Goal: Task Accomplishment & Management: Manage account settings

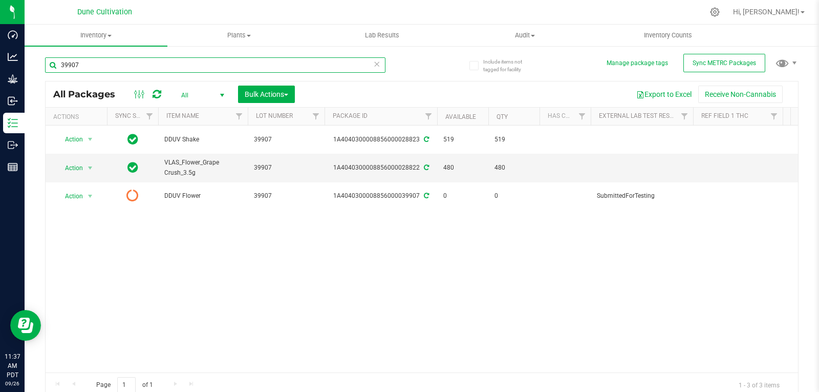
click at [102, 71] on input "39907" at bounding box center [215, 64] width 340 height 15
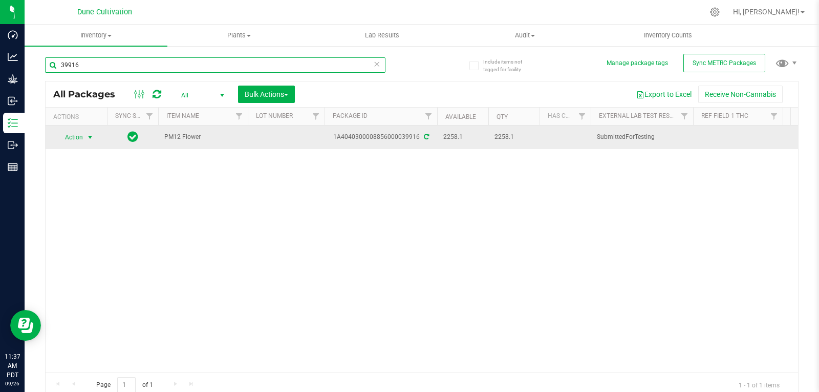
type input "39916"
click at [72, 142] on span "Action" at bounding box center [70, 137] width 28 height 14
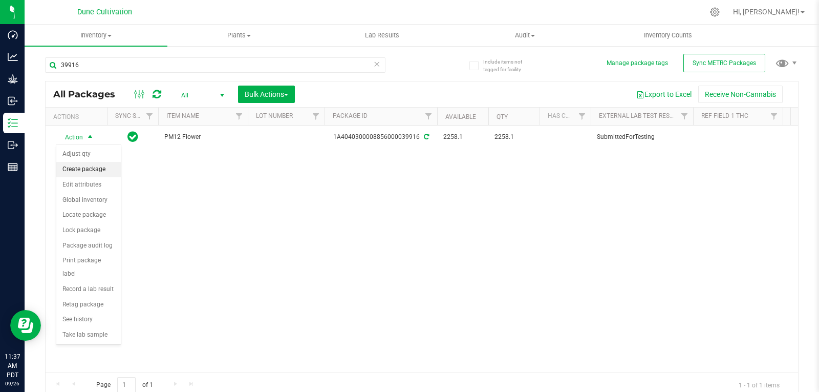
click at [85, 166] on li "Create package" at bounding box center [88, 169] width 64 height 15
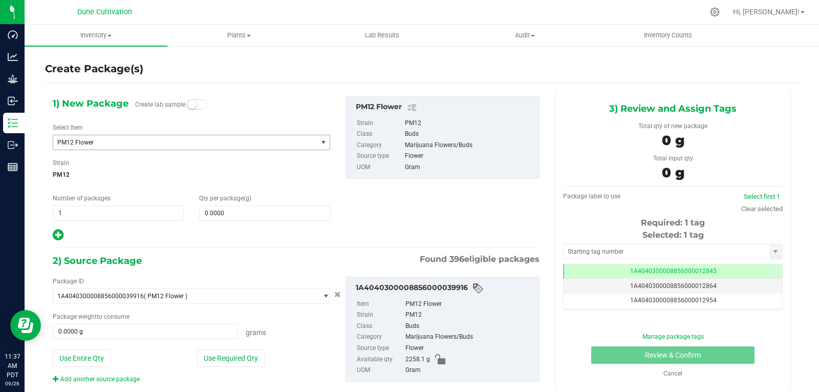
click at [225, 144] on span "PM12 Flower" at bounding box center [179, 142] width 245 height 7
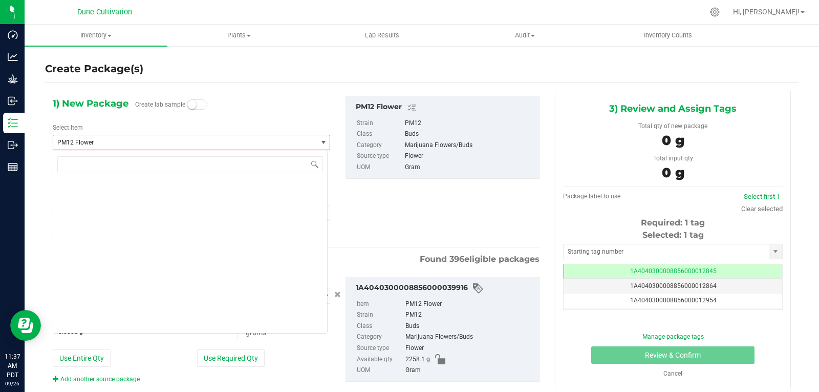
scroll to position [33755, 0]
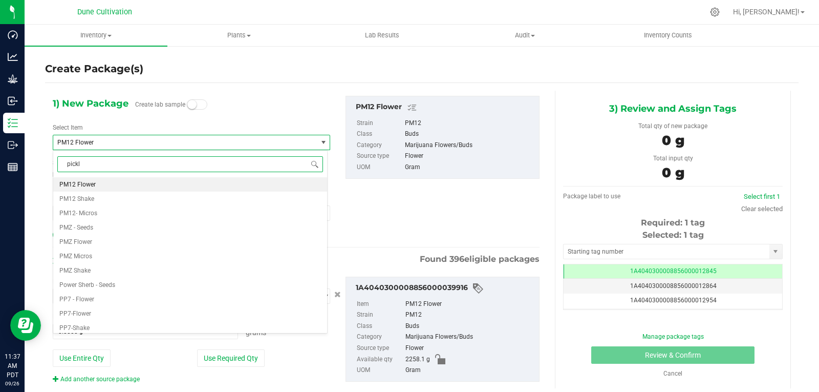
type input "pickle"
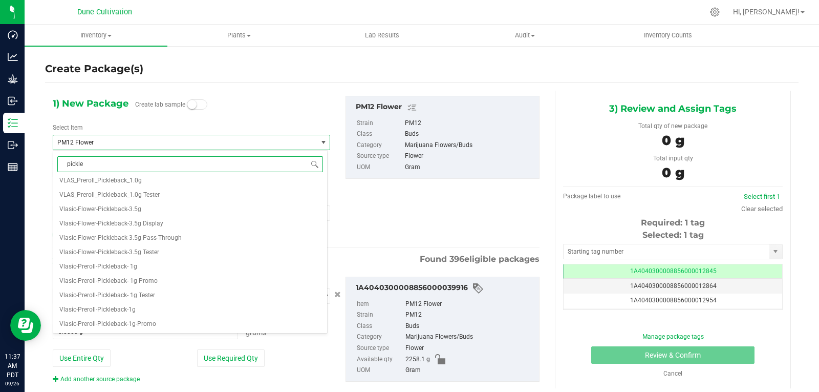
scroll to position [0, 0]
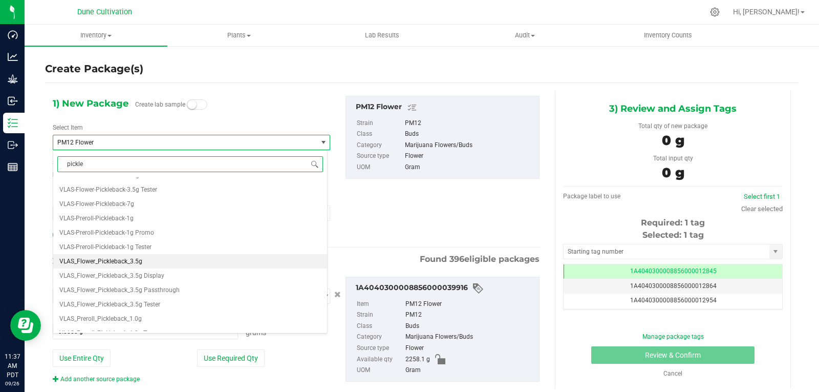
click at [137, 263] on span "VLAS_Flower_Pickleback_3.5g" at bounding box center [100, 260] width 83 height 7
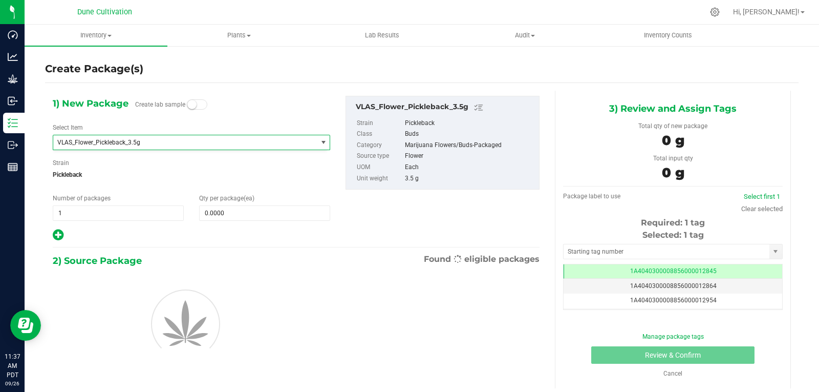
type input "0"
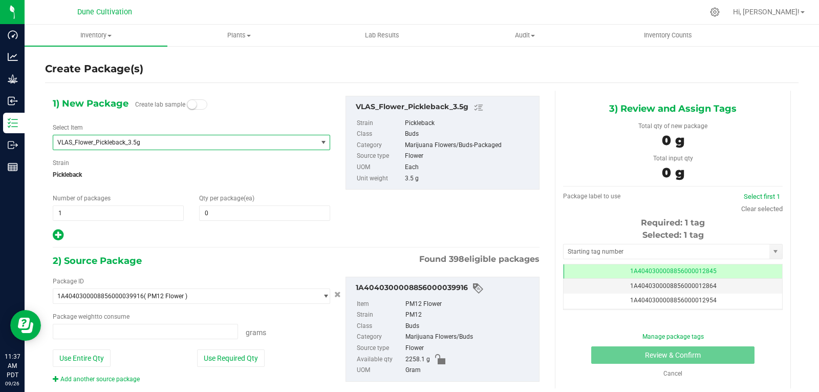
type input "0.0000 g"
click at [212, 218] on span at bounding box center [264, 212] width 131 height 15
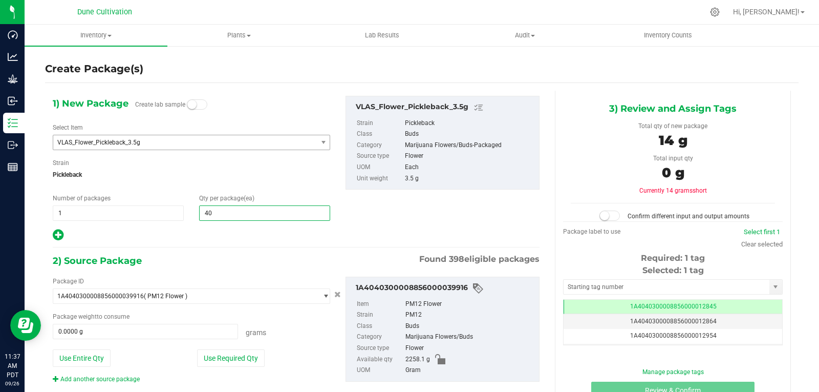
type input "400"
click at [245, 360] on button "Use Required Qty" at bounding box center [231, 357] width 68 height 17
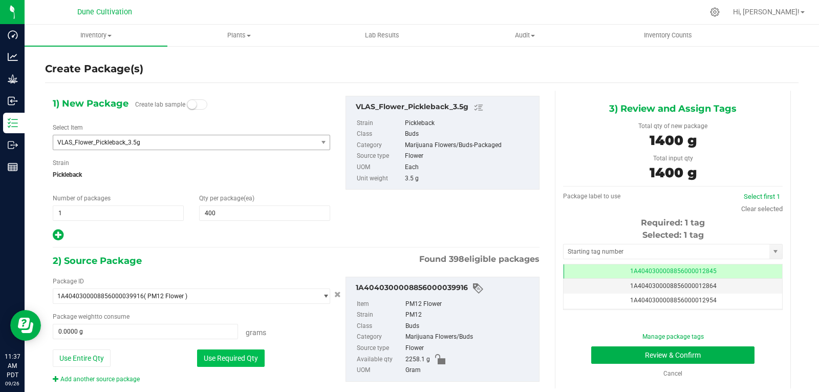
type input "1400.0000 g"
click at [570, 247] on input "text" at bounding box center [667, 251] width 206 height 14
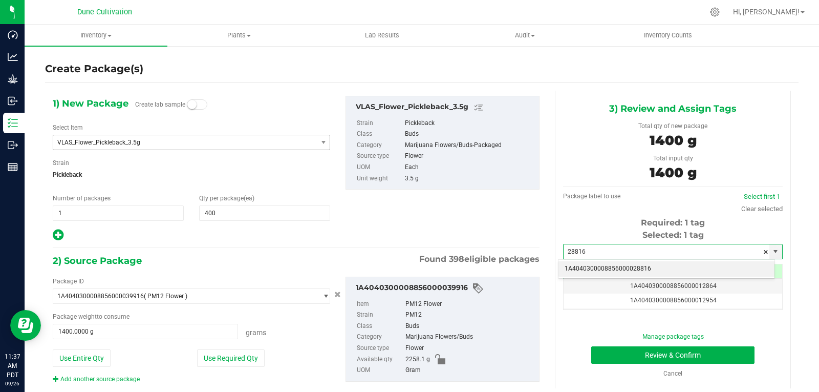
click at [572, 264] on li "1A4040300008856000028816" at bounding box center [666, 268] width 216 height 15
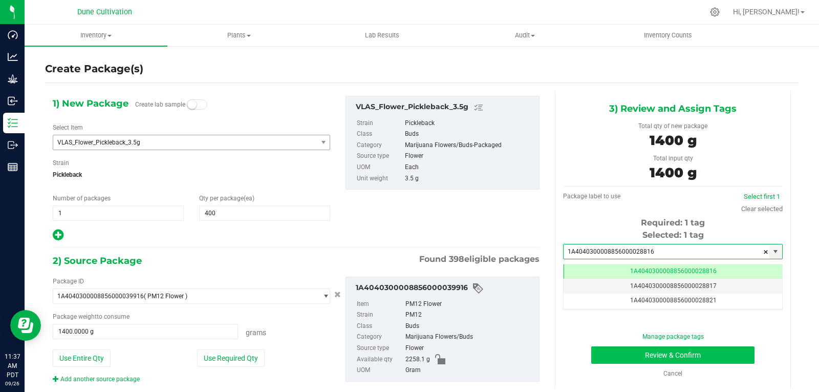
type input "1A4040300008856000028816"
click at [617, 355] on button "Review & Confirm" at bounding box center [672, 354] width 163 height 17
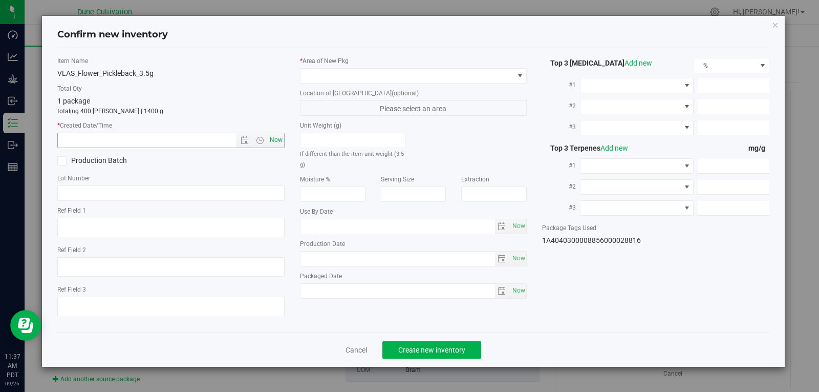
click at [275, 143] on span "Now" at bounding box center [275, 140] width 17 height 15
type input "[DATE] 11:37 AM"
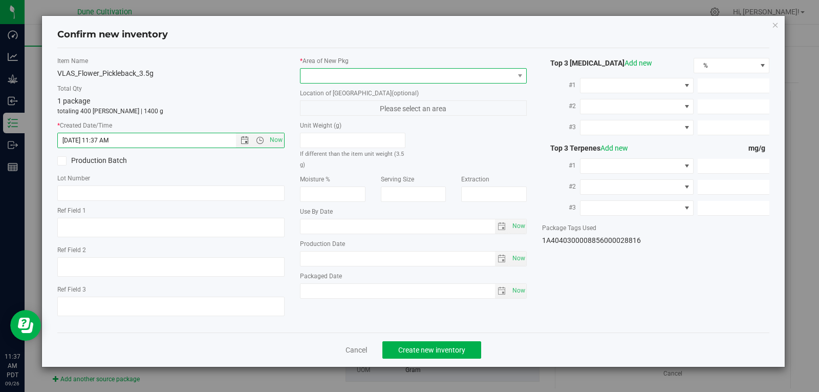
click at [364, 76] on span at bounding box center [406, 76] width 213 height 14
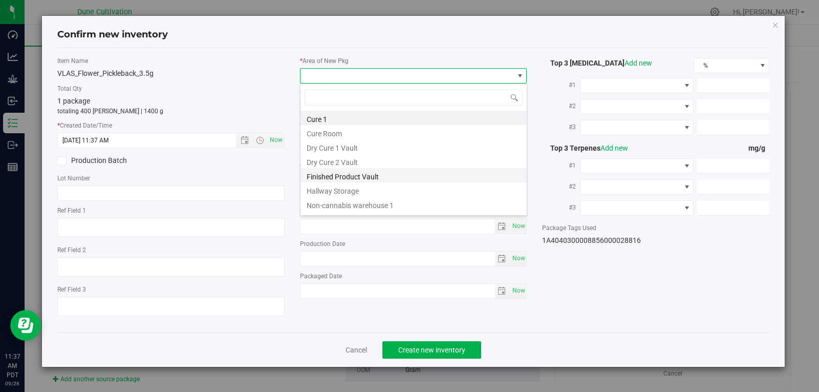
click at [355, 178] on li "Finished Product Vault" at bounding box center [413, 175] width 226 height 14
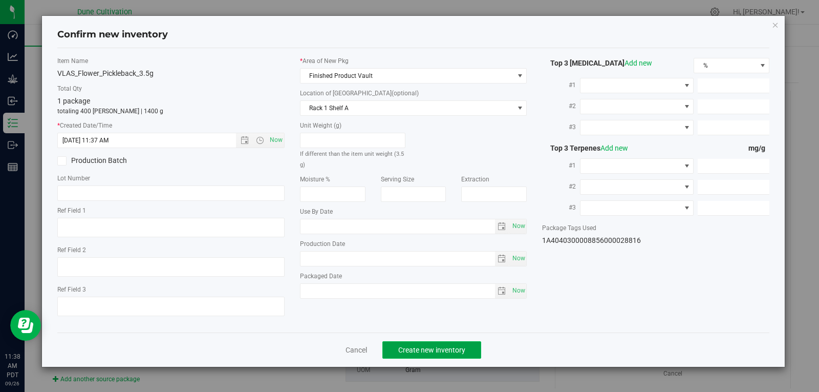
click at [435, 347] on span "Create new inventory" at bounding box center [431, 350] width 67 height 8
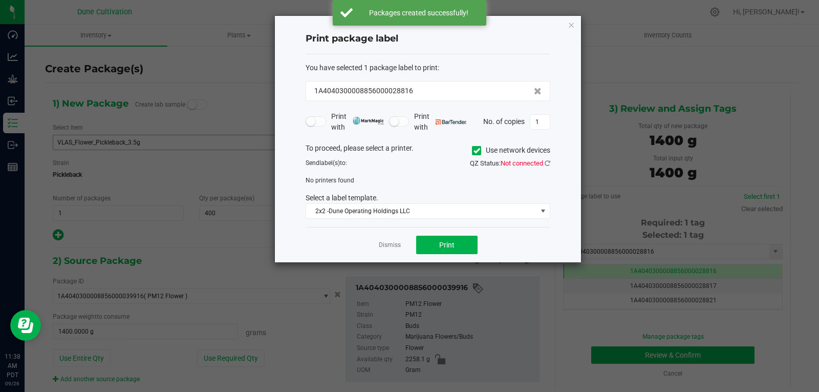
click at [396, 250] on app-cancel-button "Dismiss" at bounding box center [390, 245] width 22 height 11
click at [392, 244] on link "Dismiss" at bounding box center [390, 245] width 22 height 9
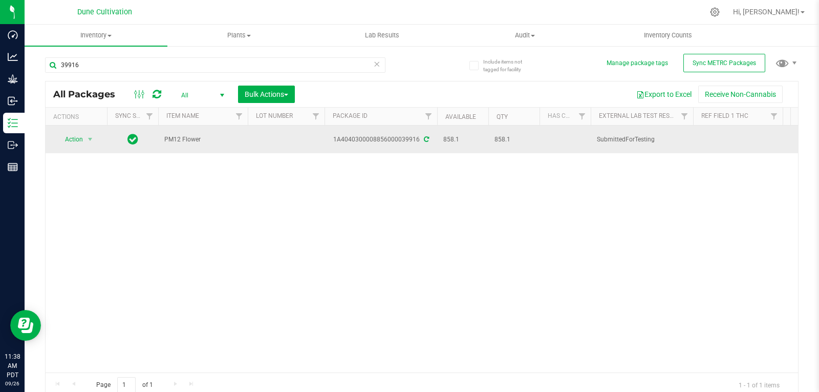
click at [265, 132] on td at bounding box center [286, 139] width 77 height 28
type input "39916"
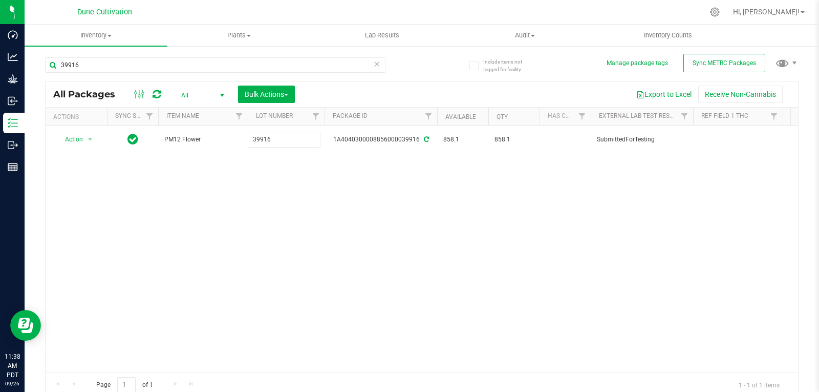
click at [283, 230] on div "All Packages All Active Only Lab Samples Locked All External Internal Bulk Acti…" at bounding box center [422, 239] width 754 height 316
click at [107, 68] on input "39916" at bounding box center [215, 64] width 340 height 15
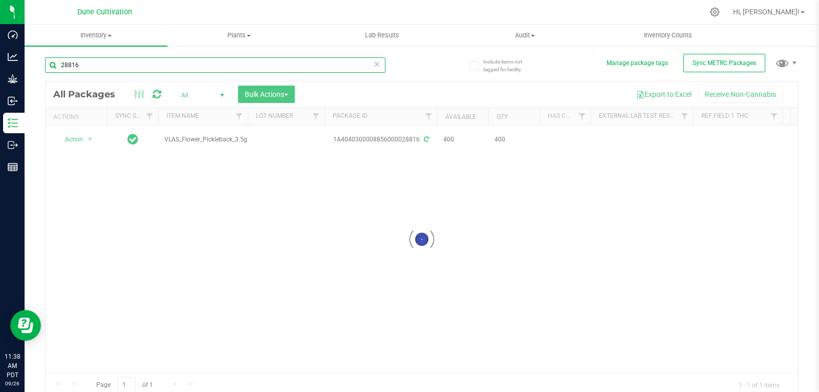
type input "28816"
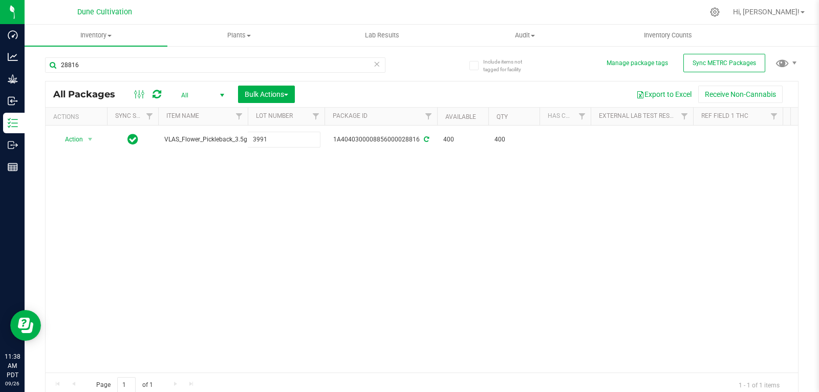
type input "39916"
click at [282, 178] on div "All Packages All Active Only Lab Samples Locked All External Internal Bulk Acti…" at bounding box center [422, 239] width 754 height 316
click at [160, 70] on input "28816" at bounding box center [215, 64] width 340 height 15
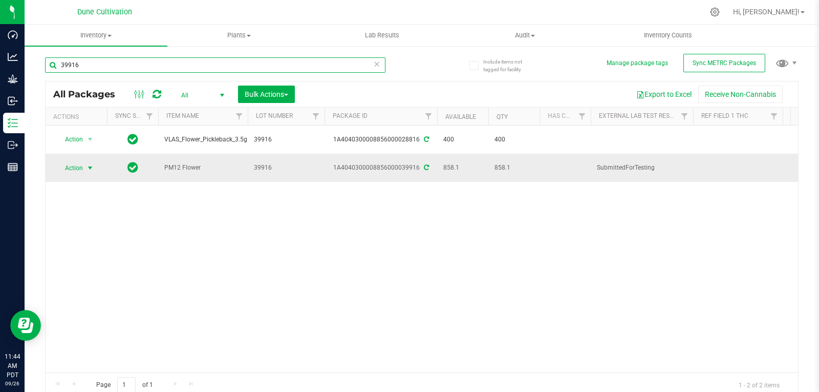
type input "39916"
click at [85, 163] on span "select" at bounding box center [90, 168] width 13 height 14
drag, startPoint x: 201, startPoint y: 242, endPoint x: 76, endPoint y: 192, distance: 134.4
click at [76, 192] on div "Action Action Adjust qty Create package Edit attributes Global inventory Locate…" at bounding box center [422, 248] width 752 height 247
click at [82, 168] on span "Action" at bounding box center [70, 168] width 28 height 14
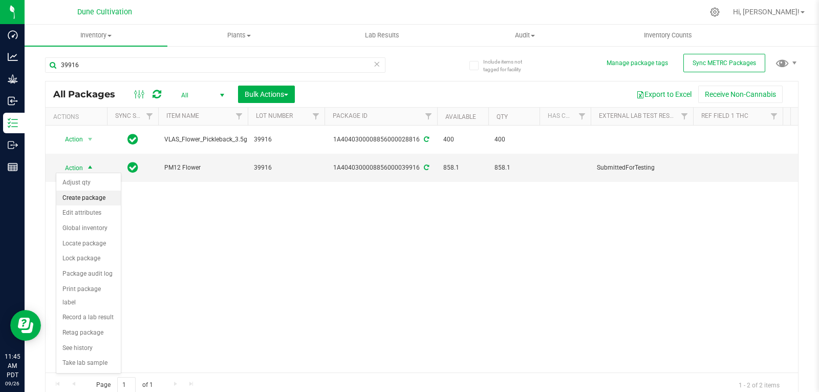
click at [107, 196] on li "Create package" at bounding box center [88, 197] width 64 height 15
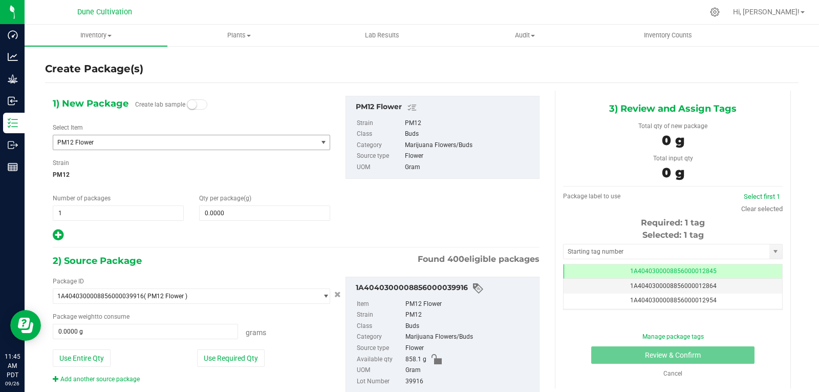
scroll to position [0, -1]
click at [146, 133] on div "Select Item PM12 Flower 1111 Flower 1122 Flower 1942 Flower 1942-Shake 777 Flow…" at bounding box center [191, 136] width 277 height 27
click at [146, 139] on span "PM12 Flower" at bounding box center [179, 142] width 245 height 7
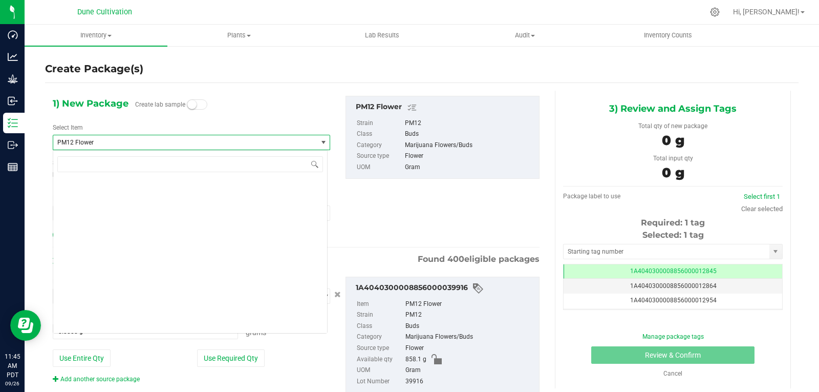
scroll to position [33755, 0]
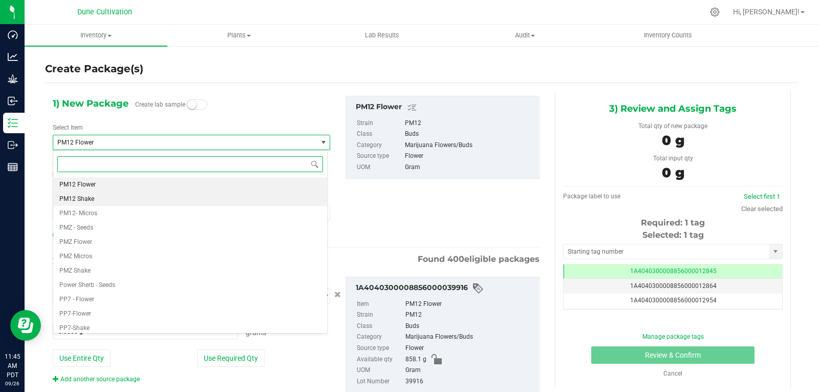
click at [80, 203] on li "PM12 Shake" at bounding box center [190, 198] width 274 height 14
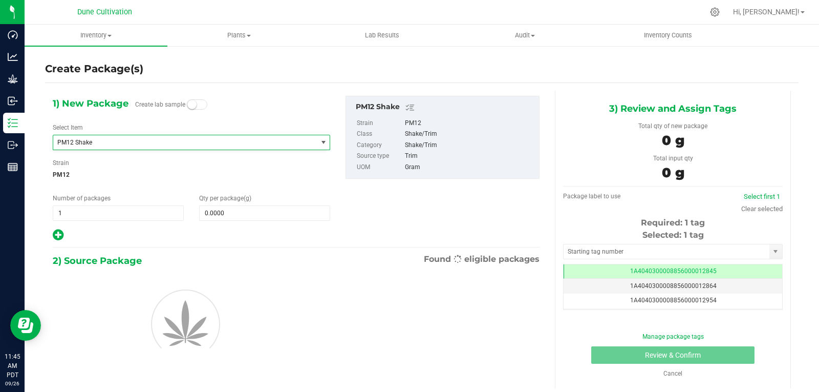
type input "0.0000"
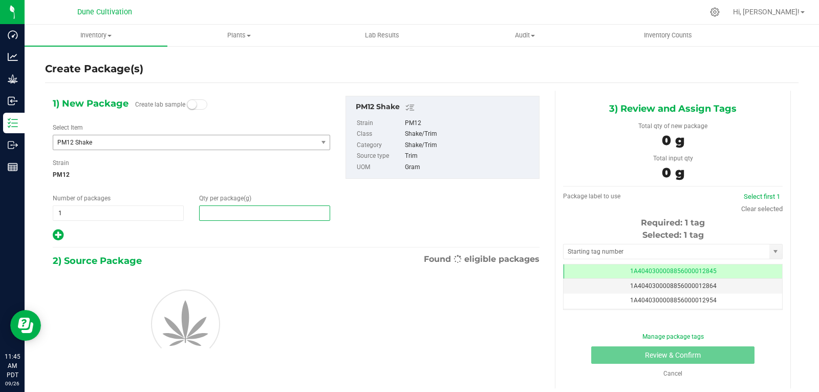
click at [260, 219] on span at bounding box center [264, 212] width 131 height 15
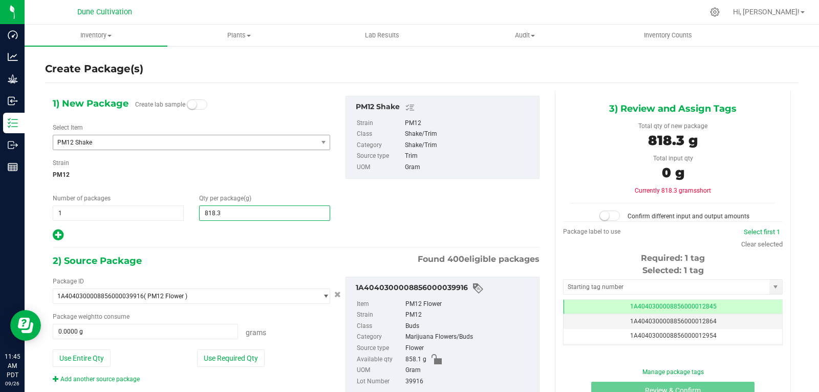
type input "818.32"
type input "818.3200"
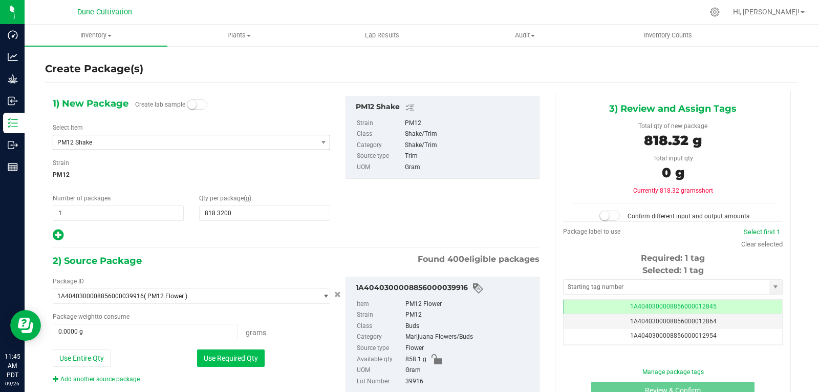
click at [226, 355] on button "Use Required Qty" at bounding box center [231, 357] width 68 height 17
type input "818.3200 g"
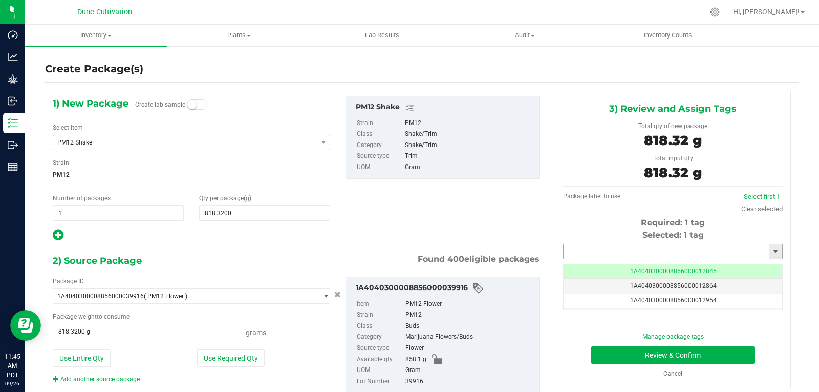
click at [570, 245] on input "text" at bounding box center [667, 251] width 206 height 14
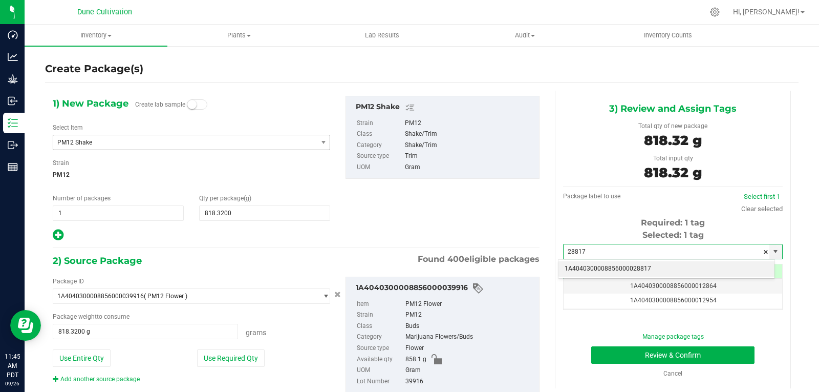
click at [578, 266] on li "1A4040300008856000028817" at bounding box center [666, 268] width 216 height 15
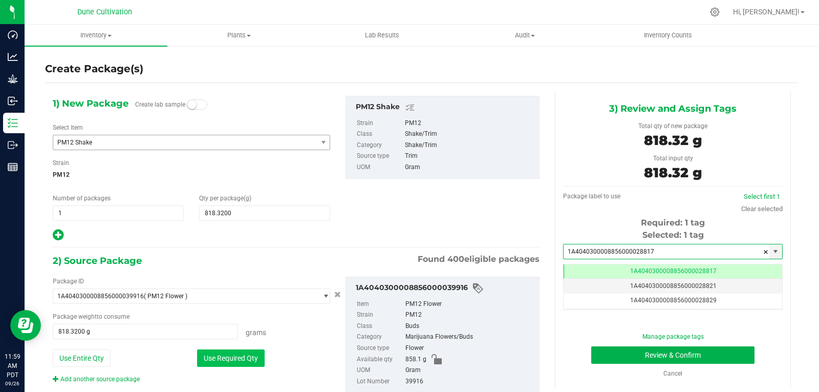
type input "1A4040300008856000028817"
click at [239, 357] on button "Use Required Qty" at bounding box center [231, 357] width 68 height 17
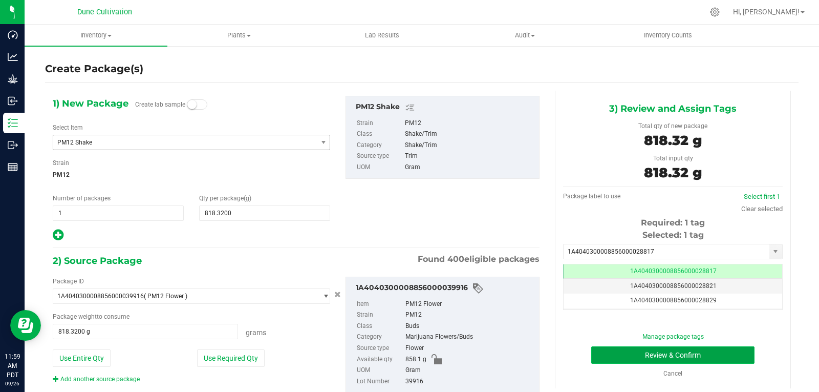
click at [613, 353] on button "Review & Confirm" at bounding box center [672, 354] width 163 height 17
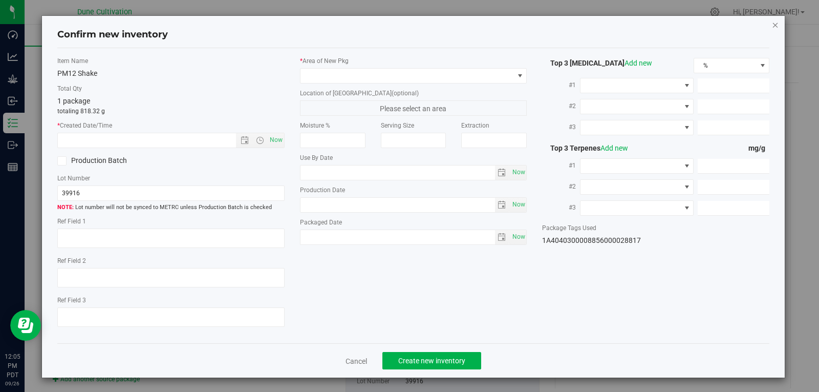
click at [772, 26] on icon "button" at bounding box center [775, 24] width 7 height 12
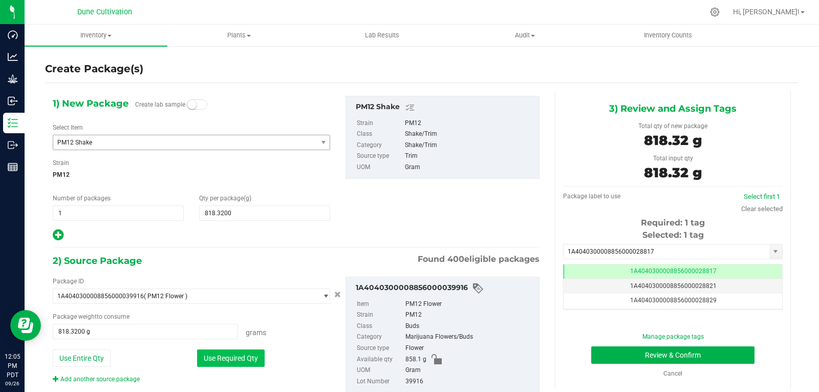
click at [236, 365] on button "Use Required Qty" at bounding box center [231, 357] width 68 height 17
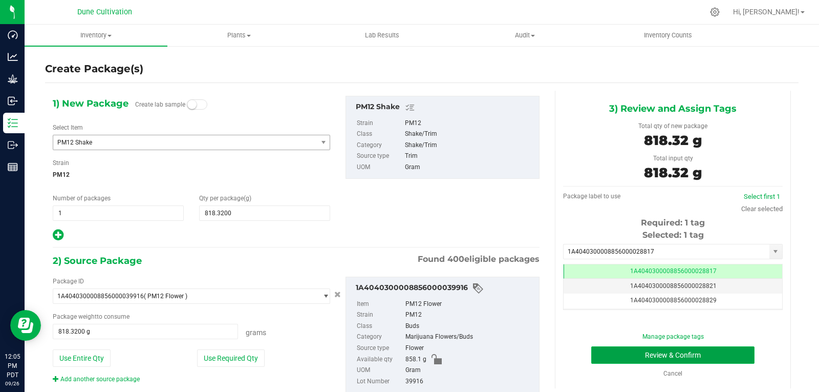
drag, startPoint x: 648, startPoint y: 357, endPoint x: 620, endPoint y: 354, distance: 27.8
click at [620, 354] on button "Review & Confirm" at bounding box center [672, 354] width 163 height 17
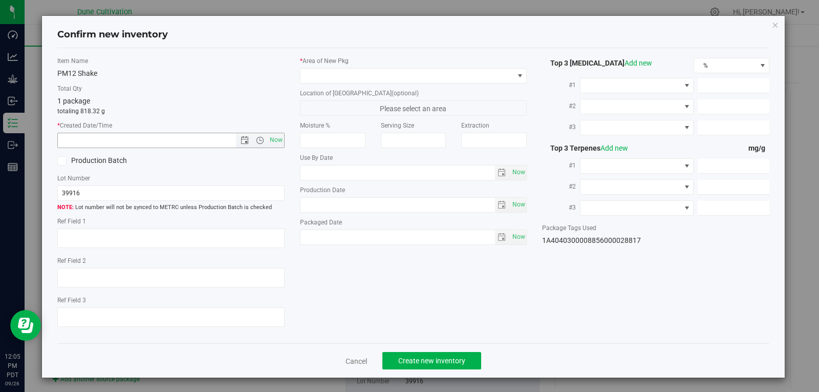
click at [275, 125] on label "* Created Date/Time" at bounding box center [170, 125] width 227 height 9
click at [275, 137] on span "Now" at bounding box center [275, 140] width 17 height 15
type input "[DATE] 12:05 PM"
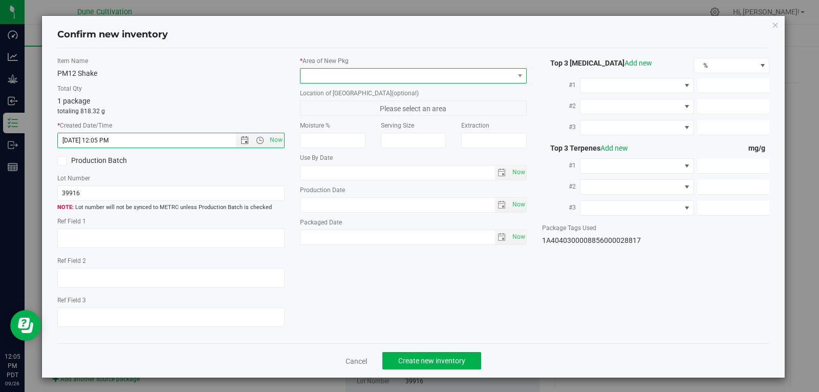
click at [333, 79] on span at bounding box center [406, 76] width 213 height 14
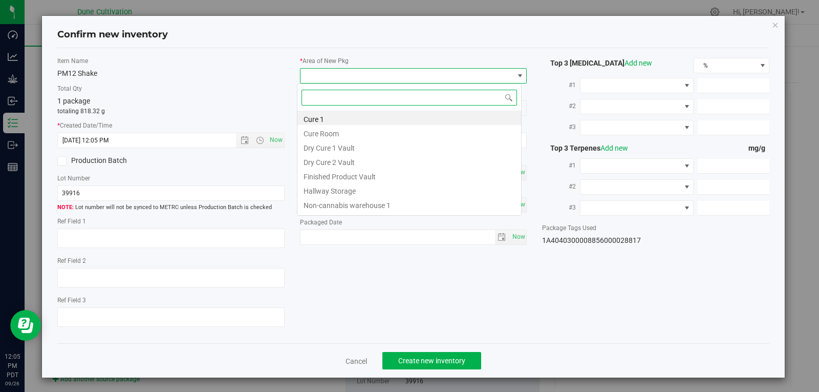
scroll to position [15, 225]
click at [341, 173] on li "Finished Product Vault" at bounding box center [409, 175] width 224 height 14
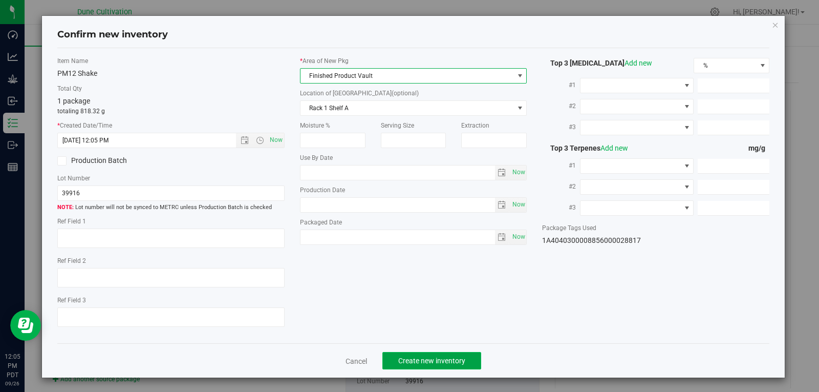
click at [422, 355] on button "Create new inventory" at bounding box center [431, 360] width 99 height 17
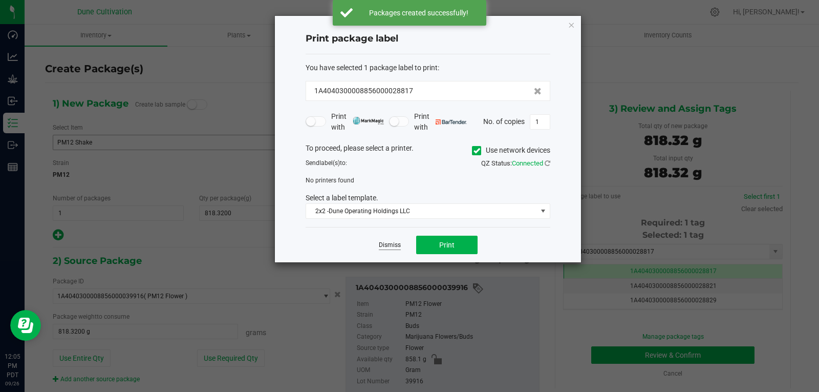
click at [391, 244] on link "Dismiss" at bounding box center [390, 245] width 22 height 9
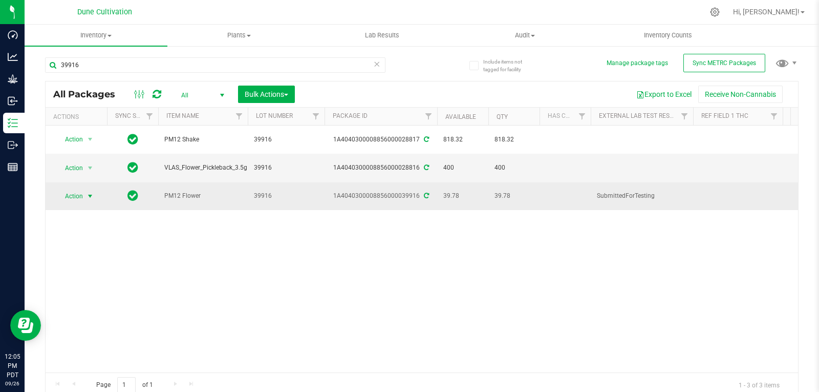
click at [75, 189] on span "Action" at bounding box center [70, 196] width 28 height 14
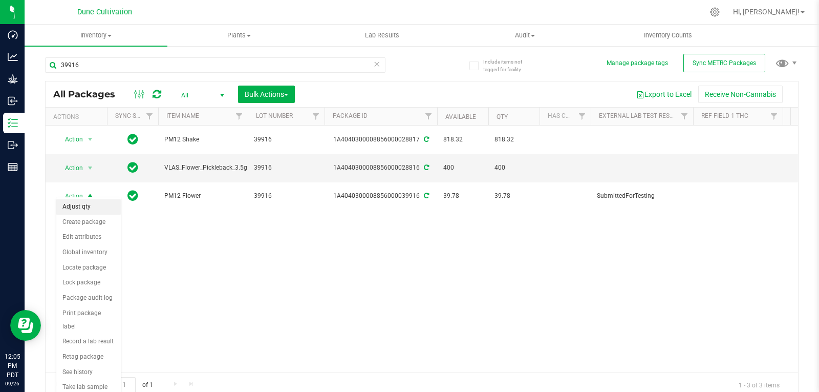
click at [78, 205] on li "Adjust qty" at bounding box center [88, 206] width 64 height 15
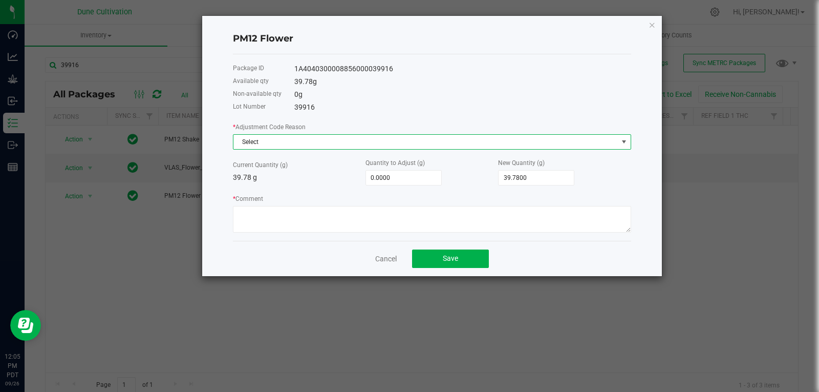
click at [290, 135] on span "Select" at bounding box center [425, 142] width 384 height 14
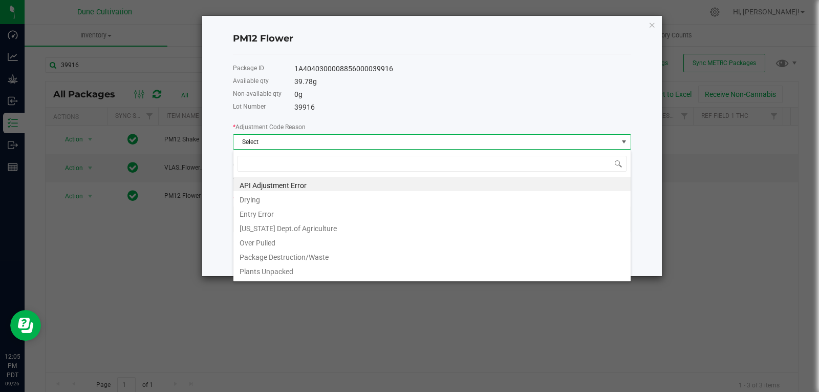
scroll to position [15, 398]
type input "w"
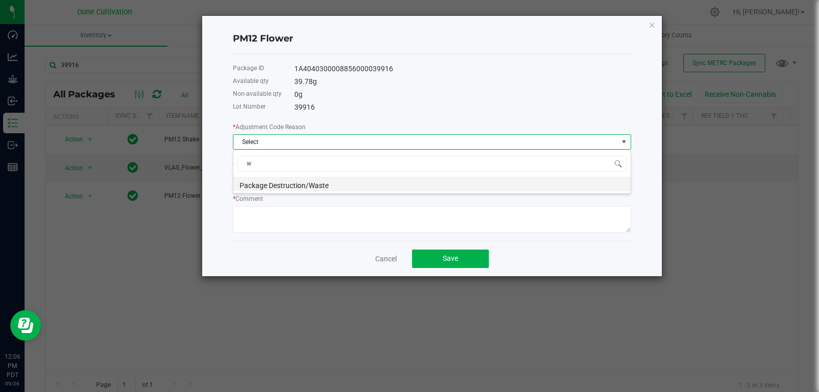
click at [274, 187] on li "Package Destruction/Waste" at bounding box center [431, 184] width 397 height 14
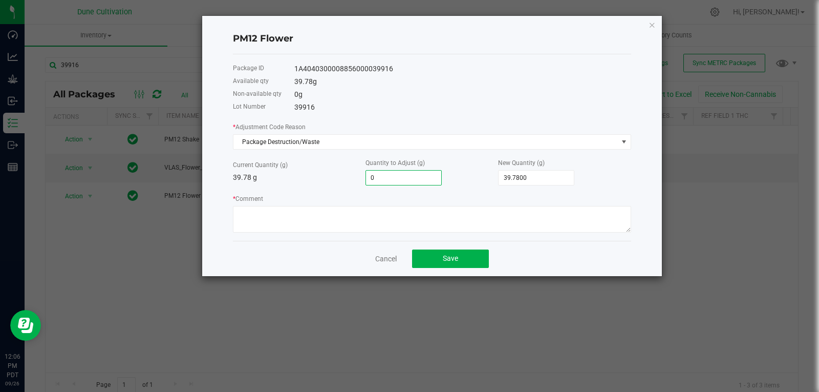
click at [395, 182] on input "0" at bounding box center [403, 177] width 75 height 14
type input "-1"
type input "38.7800"
type input "-1.3"
type input "38.4800"
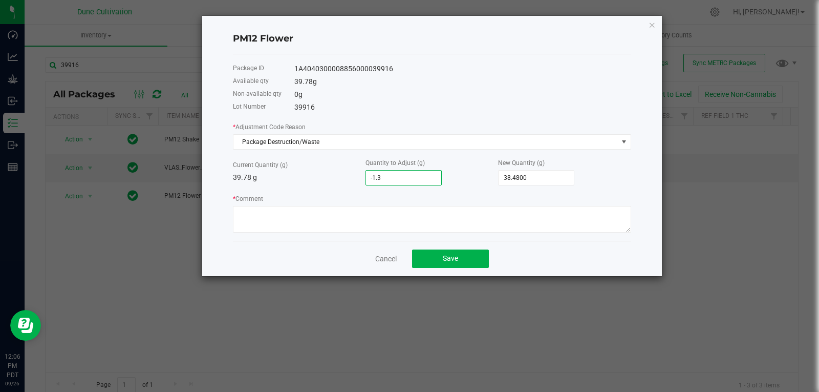
type input "-1.33"
type input "38.4500"
type input "-1.3"
type input "38.4800"
type input "-1."
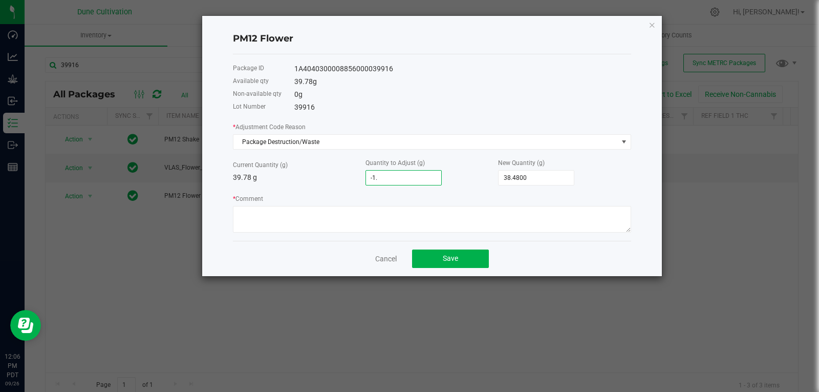
type input "38.7800"
type input "-"
type input "39.7800"
type input "3"
type input "42.7800"
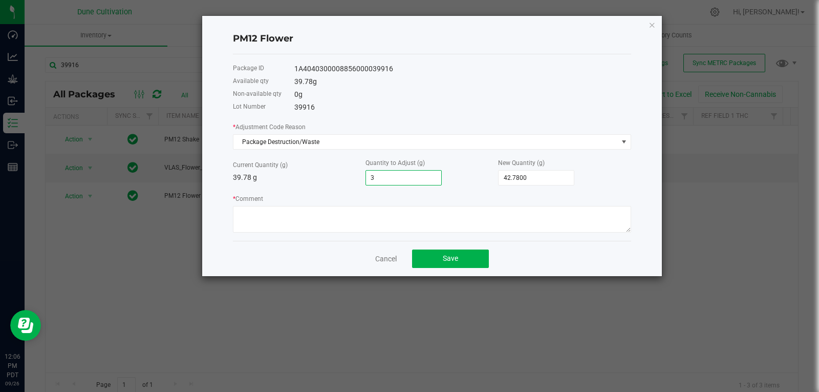
type input "39.7800"
type input "-3"
type input "36.7800"
type input "-3.3"
type input "36.4800"
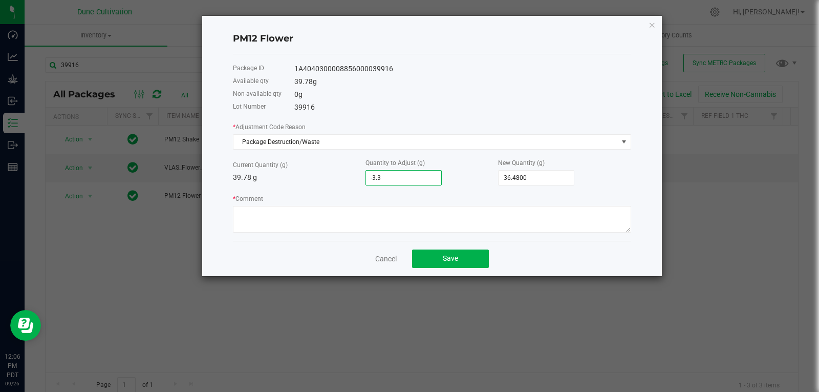
type input "-3.33"
type input "36.4500"
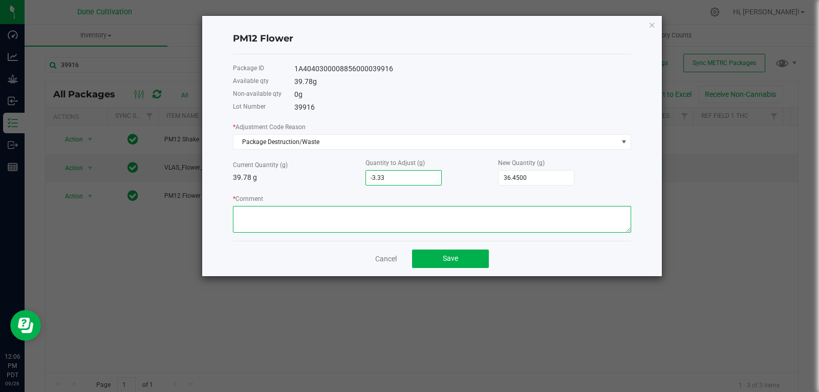
type input "-3.3300"
click at [376, 230] on textarea "* Comment" at bounding box center [432, 219] width 398 height 27
type textarea "Stem Waste"
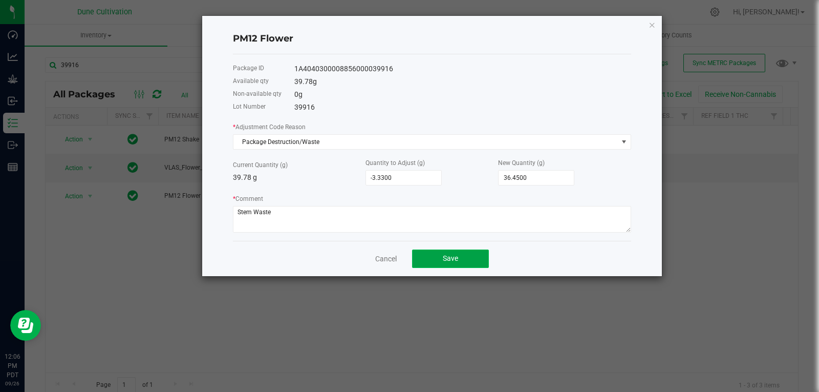
click at [440, 257] on button "Save" at bounding box center [450, 258] width 77 height 18
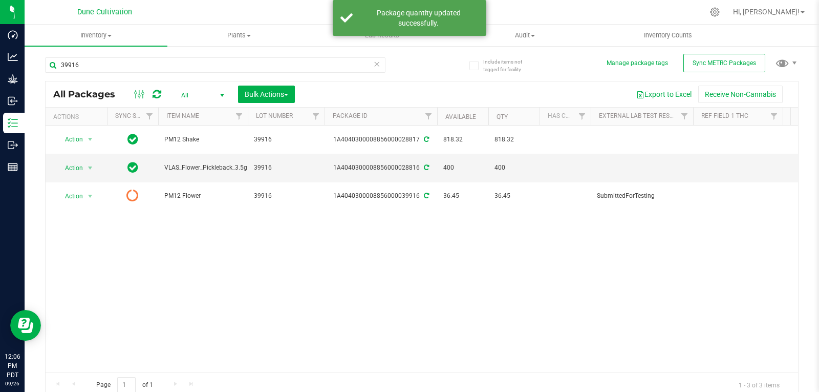
click at [159, 95] on icon at bounding box center [157, 94] width 9 height 10
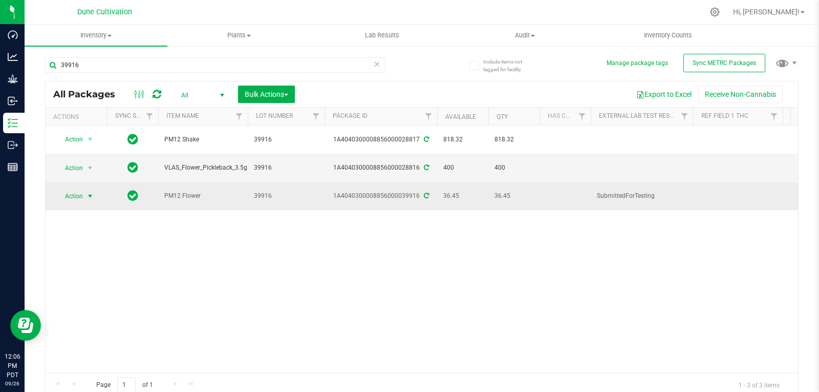
click at [76, 189] on span "Action" at bounding box center [70, 196] width 28 height 14
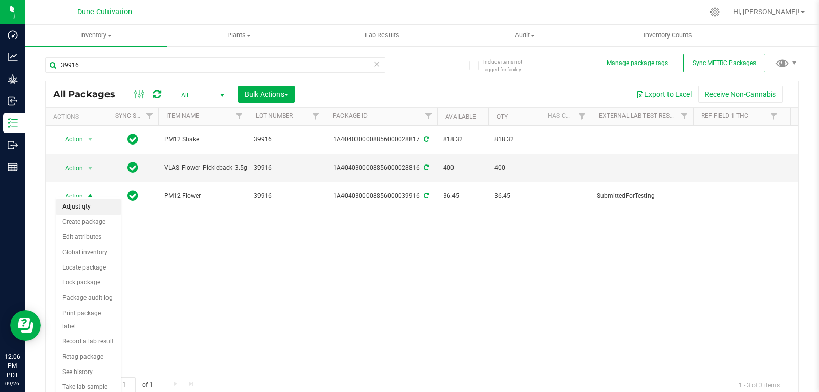
click at [79, 204] on li "Adjust qty" at bounding box center [88, 206] width 64 height 15
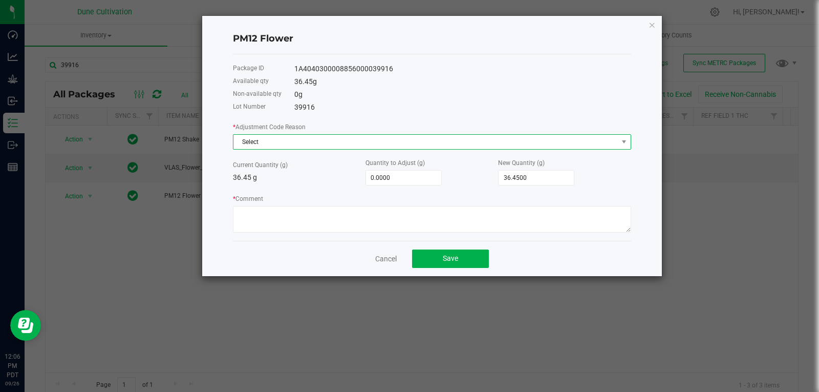
click at [333, 136] on span "Select" at bounding box center [425, 142] width 384 height 14
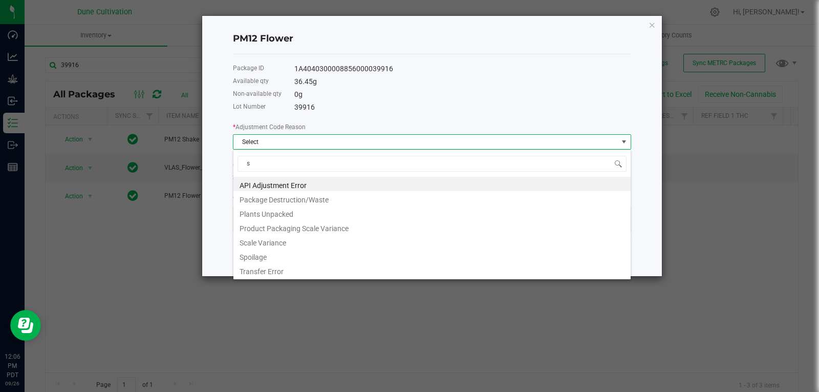
type input "sc"
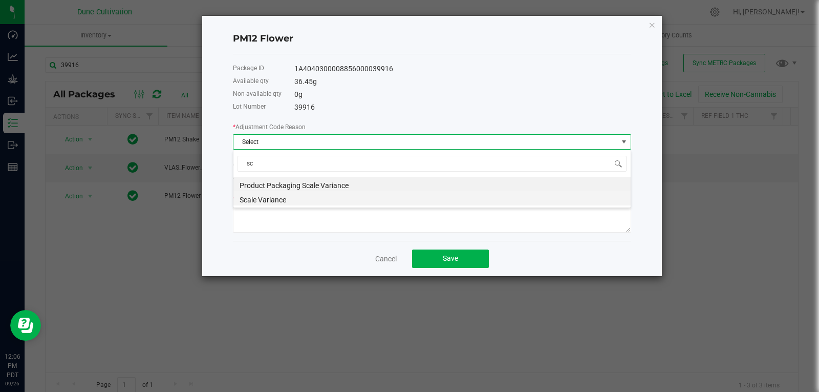
click at [285, 201] on li "Scale Variance" at bounding box center [431, 198] width 397 height 14
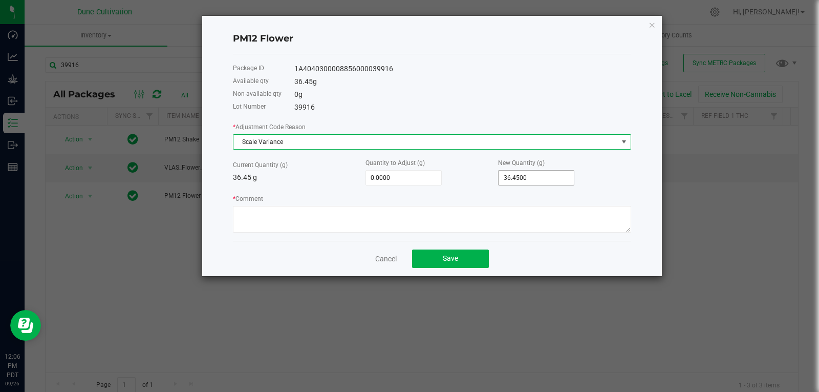
type input "36.45"
click at [530, 174] on input "36.45" at bounding box center [536, 177] width 75 height 14
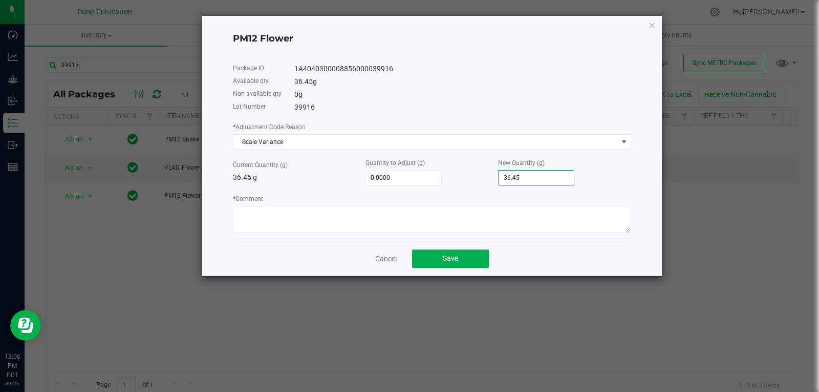
type input "-36.4500"
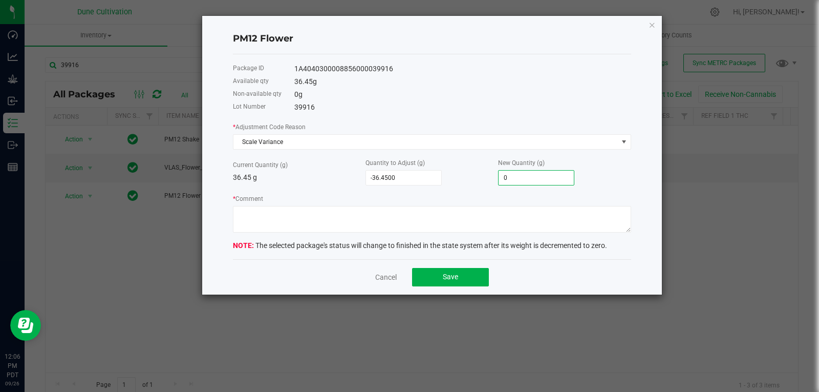
type input "0.0000"
click at [469, 232] on form "* Adjustment Code Reason Scale Variance Current Quantity (g) 36.45 g Quantity t…" at bounding box center [432, 186] width 398 height 130
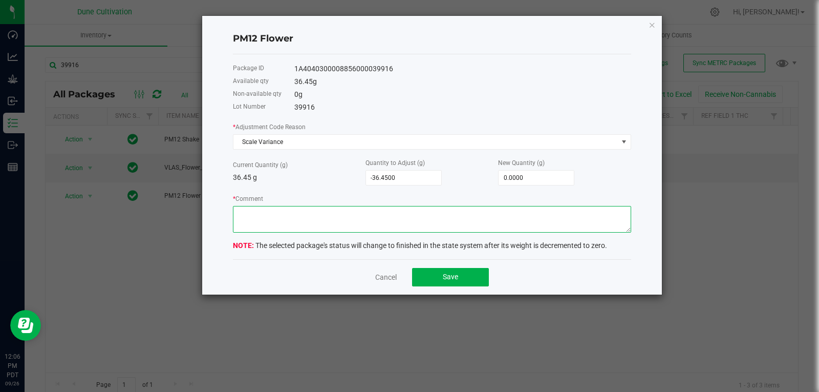
click at [471, 224] on textarea "* Comment" at bounding box center [432, 219] width 398 height 27
type textarea "Scale Variance"
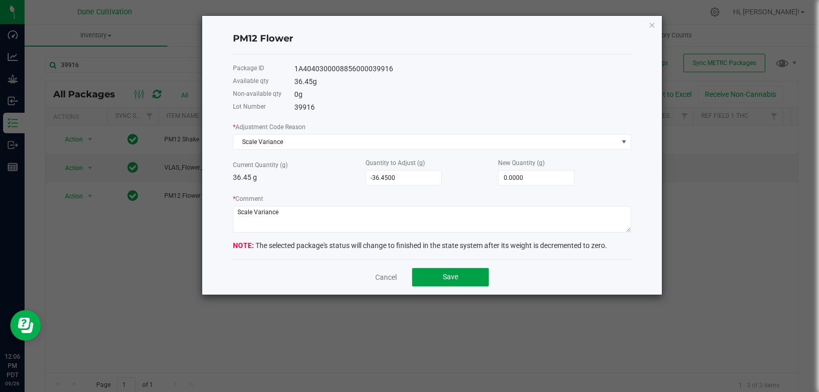
click at [451, 270] on button "Save" at bounding box center [450, 277] width 77 height 18
